Goal: Information Seeking & Learning: Find contact information

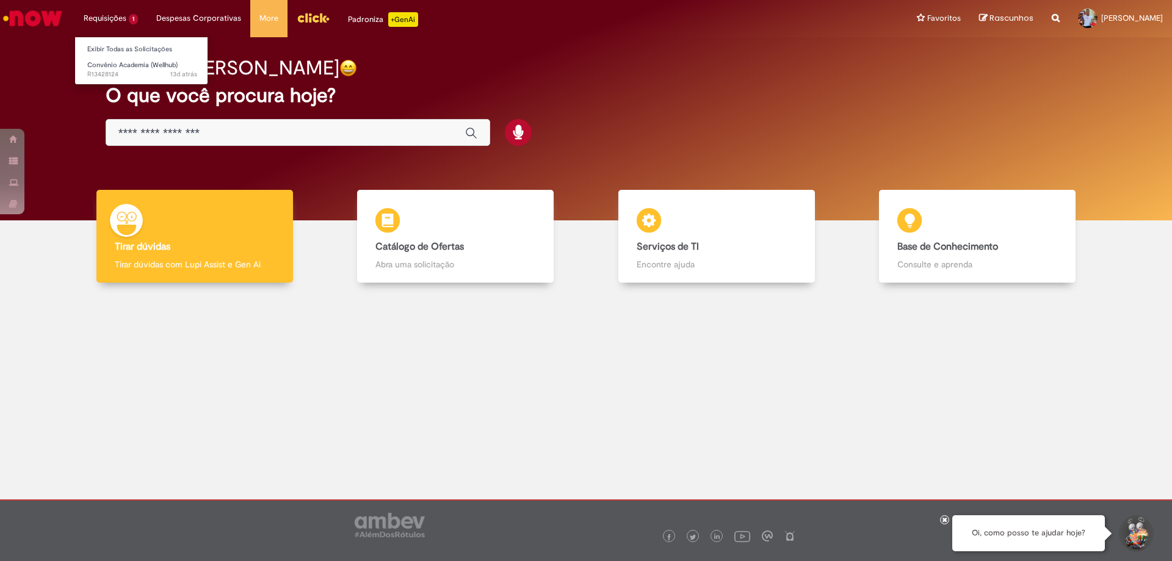
click at [126, 13] on li "Requisições 1 Exibir Todas as Solicitações [PERSON_NAME] (Wellhub) 13d atrás 13…" at bounding box center [110, 18] width 73 height 37
click at [126, 63] on span "Convênio Academia (Wellhub)" at bounding box center [132, 64] width 90 height 9
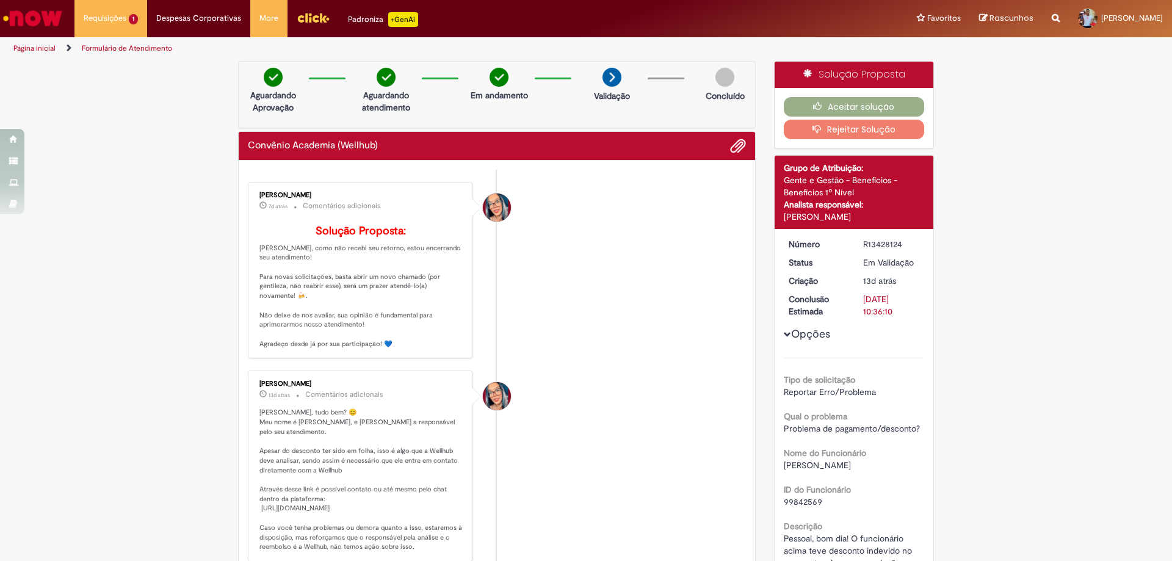
scroll to position [122, 0]
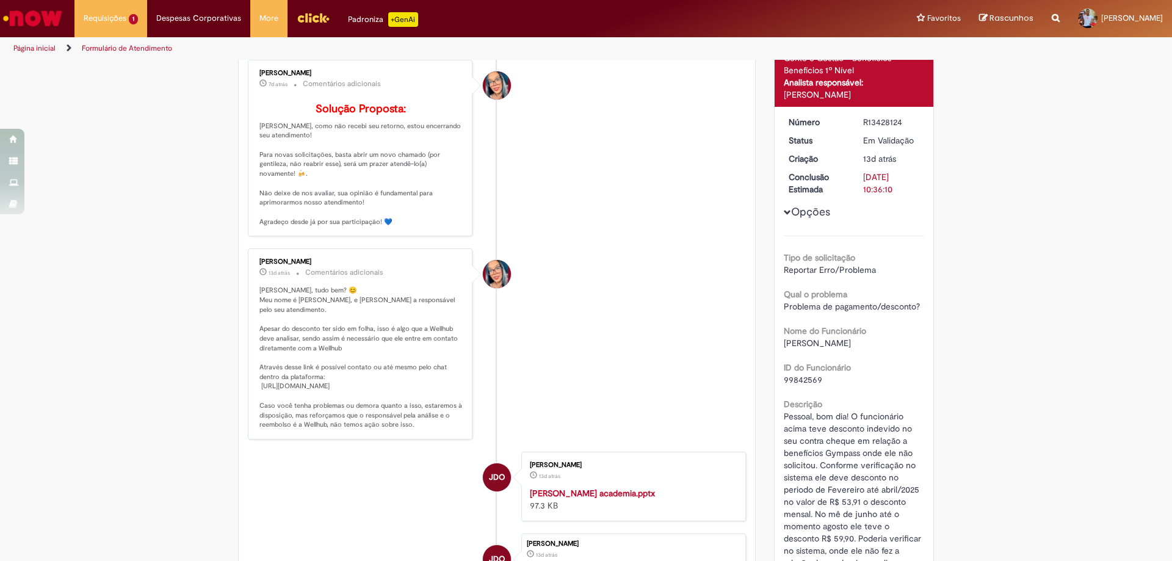
click at [345, 397] on p "[PERSON_NAME], tudo bem? 😊 Meu nome é [PERSON_NAME], e [PERSON_NAME] a responsá…" at bounding box center [360, 358] width 203 height 144
click at [402, 397] on p "[PERSON_NAME], tudo bem? 😊 Meu nome é [PERSON_NAME], e [PERSON_NAME] a responsá…" at bounding box center [360, 358] width 203 height 144
click at [399, 398] on p "[PERSON_NAME], tudo bem? 😊 Meu nome é [PERSON_NAME], e [PERSON_NAME] a responsá…" at bounding box center [360, 358] width 203 height 144
drag, startPoint x: 399, startPoint y: 398, endPoint x: 259, endPoint y: 392, distance: 139.9
click at [259, 392] on p "[PERSON_NAME], tudo bem? 😊 Meu nome é [PERSON_NAME], e [PERSON_NAME] a responsá…" at bounding box center [360, 358] width 203 height 144
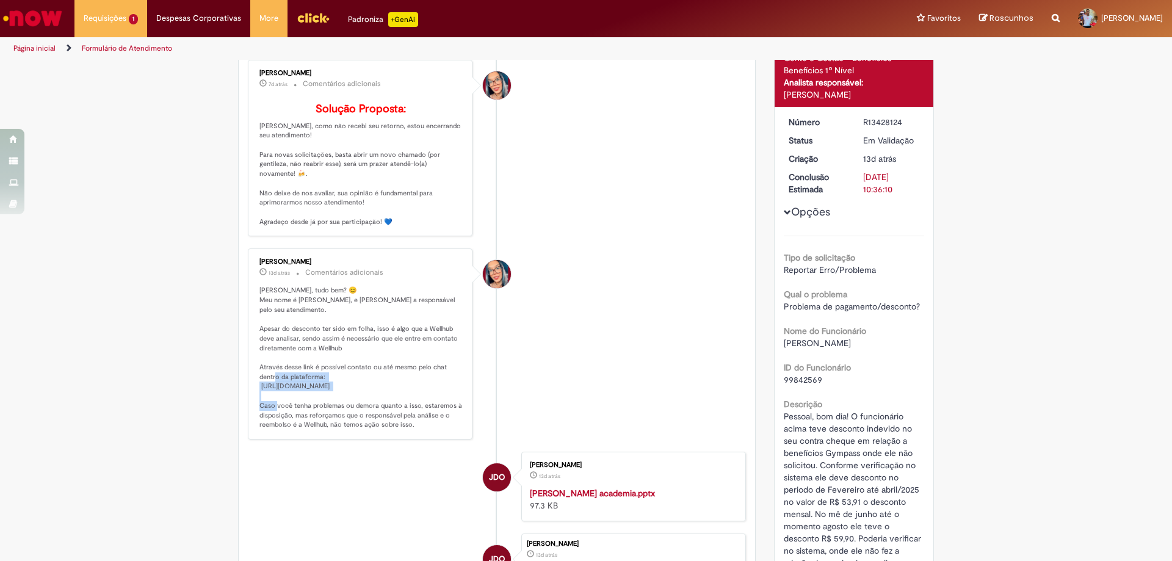
copy p "ttps://[DOMAIN_NAME][URL]"
